Goal: Register for event/course

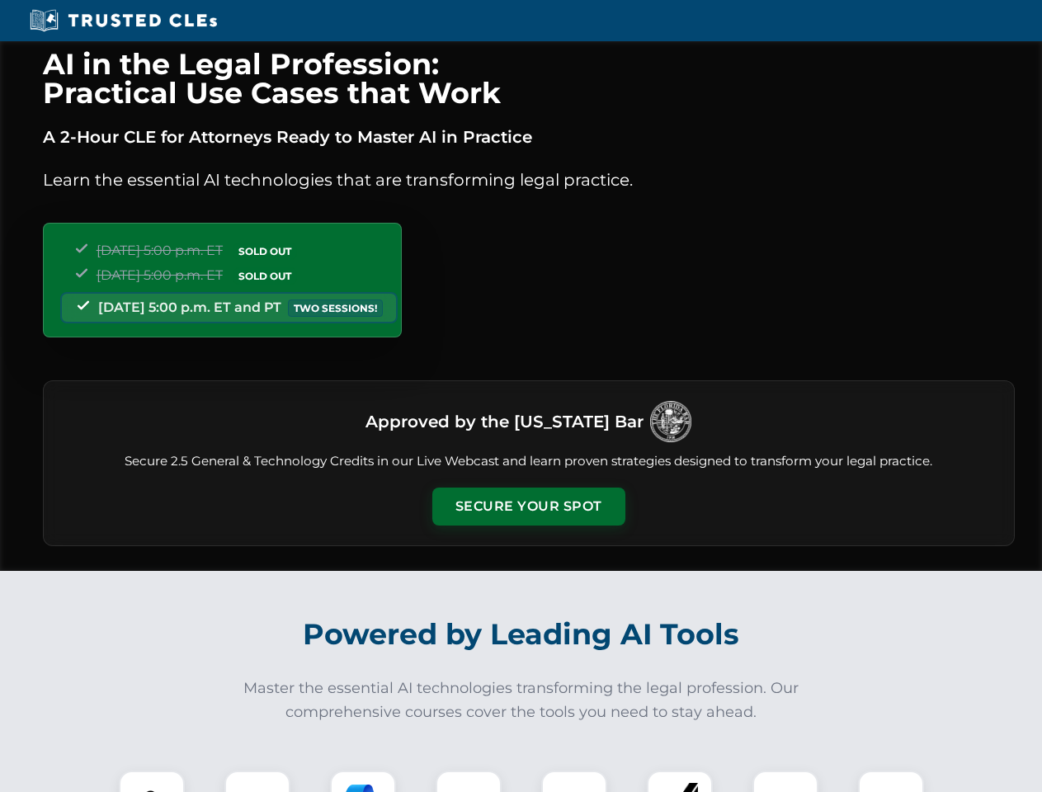
click at [528, 507] on button "Secure Your Spot" at bounding box center [528, 507] width 193 height 38
click at [152, 781] on img at bounding box center [152, 804] width 48 height 48
